Goal: Information Seeking & Learning: Learn about a topic

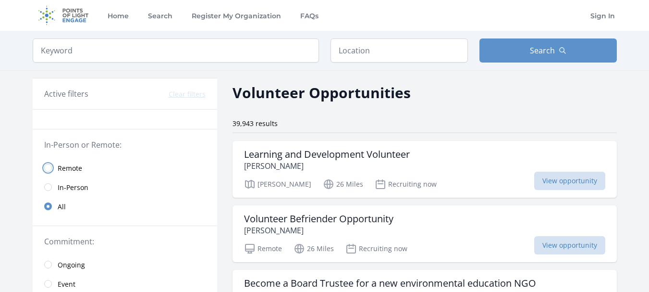
click at [47, 167] on input "radio" at bounding box center [48, 168] width 8 height 8
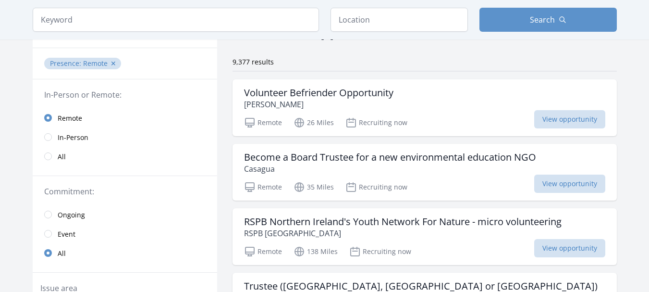
scroll to position [61, 0]
click at [324, 99] on p "[PERSON_NAME]" at bounding box center [318, 105] width 149 height 12
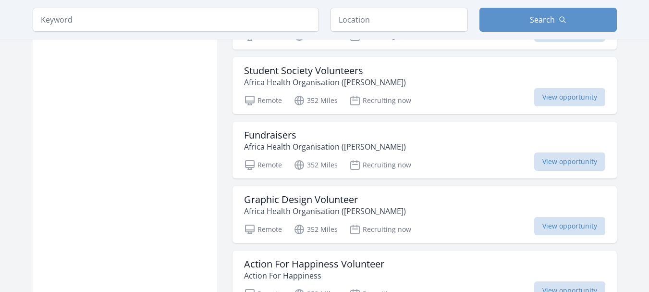
scroll to position [991, 0]
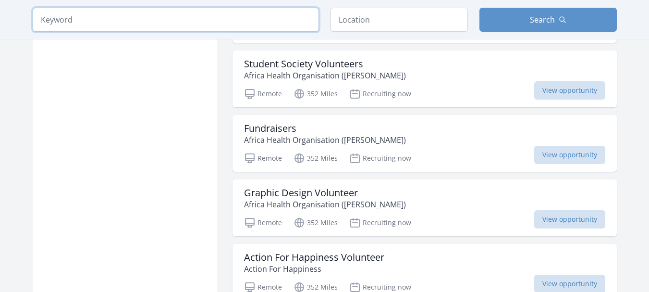
click at [269, 20] on input "search" at bounding box center [176, 20] width 286 height 24
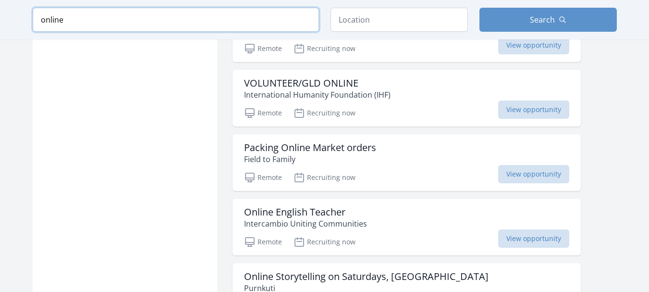
type input "online"
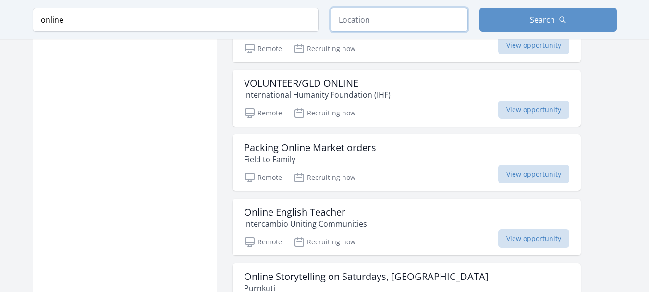
click at [377, 18] on input "text" at bounding box center [398, 20] width 137 height 24
click at [416, 14] on input "Aloha, [GEOGRAPHIC_DATA], [GEOGRAPHIC_DATA]" at bounding box center [398, 20] width 137 height 24
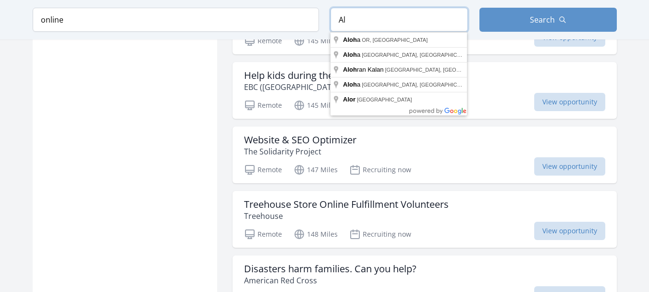
type input "A"
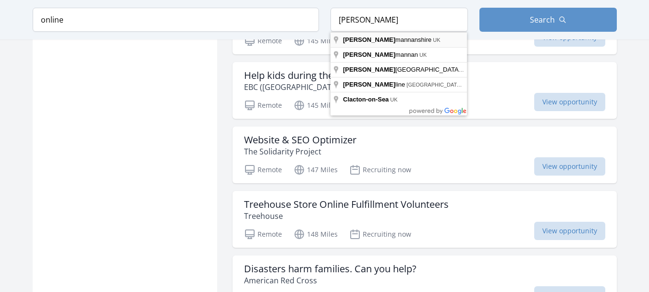
type input "Clackmannanshire, [GEOGRAPHIC_DATA]"
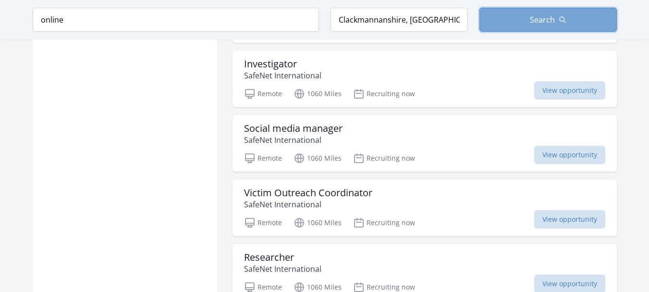
click at [539, 19] on span "Search" at bounding box center [542, 20] width 25 height 12
click at [548, 19] on span "Search" at bounding box center [542, 20] width 25 height 12
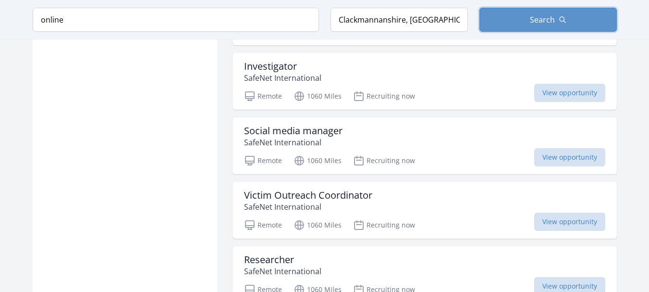
scroll to position [1010, 0]
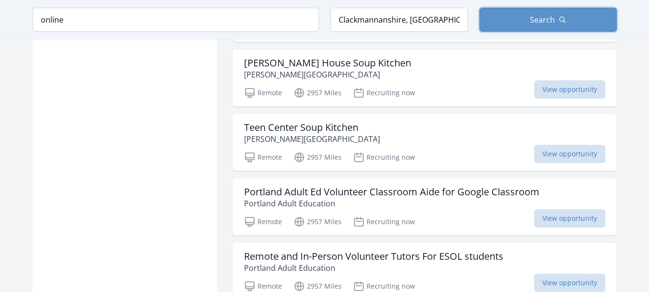
scroll to position [2429, 0]
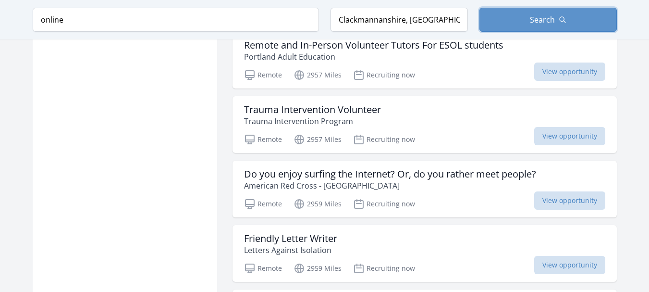
scroll to position [2617, 0]
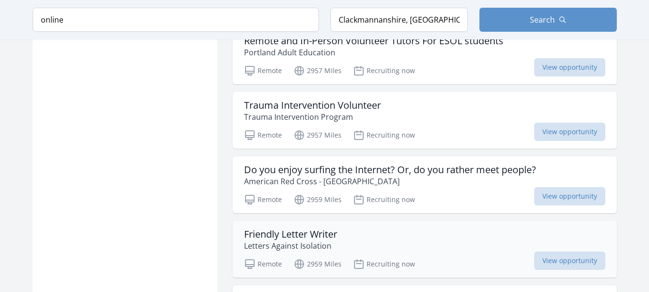
click at [304, 234] on h3 "Friendly Letter Writer" at bounding box center [290, 234] width 93 height 12
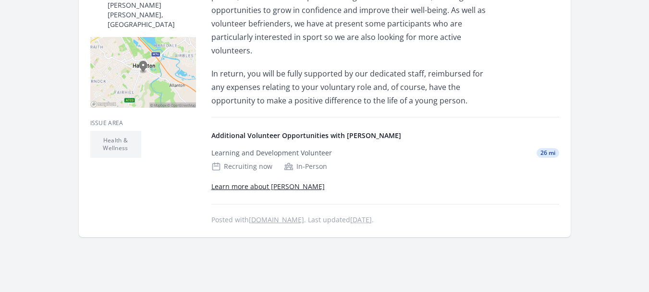
scroll to position [264, 0]
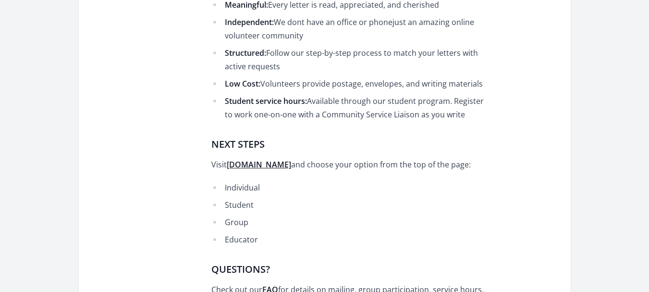
scroll to position [647, 0]
click at [291, 159] on strong "lettersagainstisolation.com" at bounding box center [259, 164] width 64 height 11
